Goal: Information Seeking & Learning: Get advice/opinions

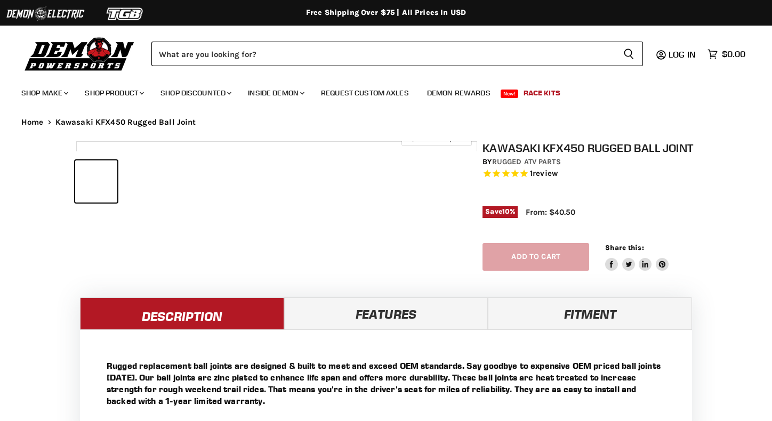
select select "******"
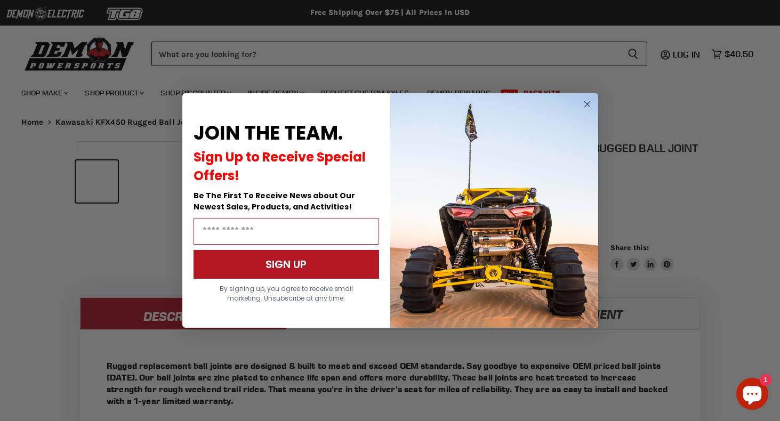
select select "******"
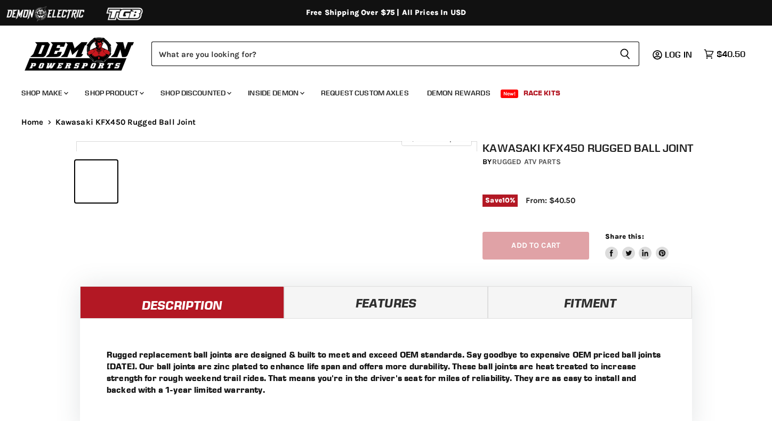
select select "******"
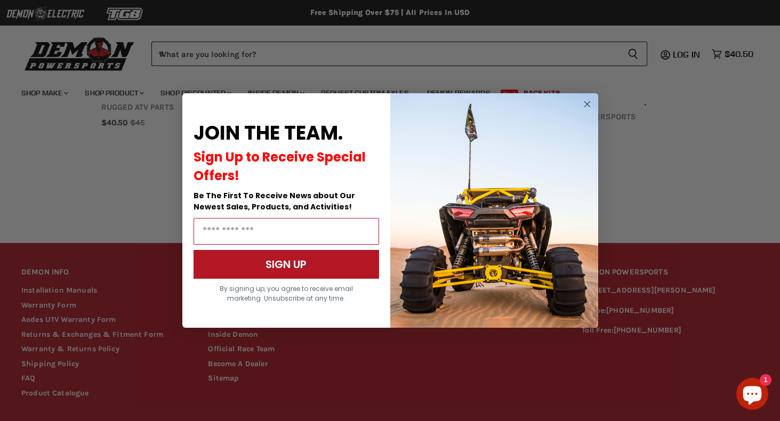
scroll to position [881, 0]
